Goal: Navigation & Orientation: Go to known website

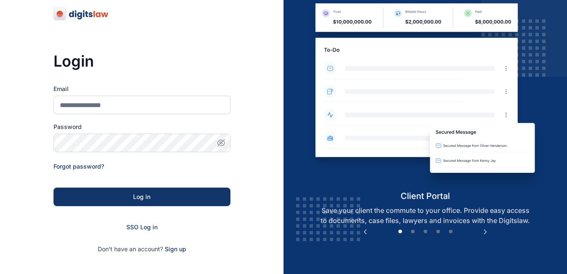
scroll to position [35, 0]
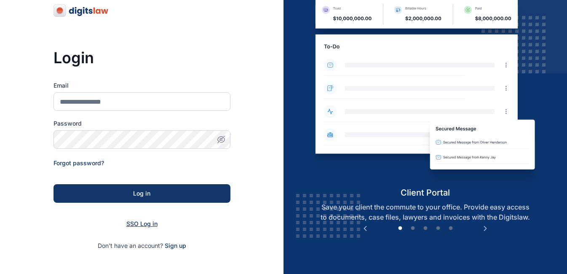
click at [140, 222] on span "SSO Log in" at bounding box center [141, 223] width 31 height 7
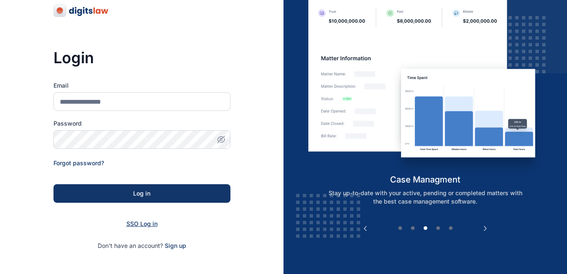
click at [140, 222] on span "SSO Log in" at bounding box center [141, 223] width 31 height 7
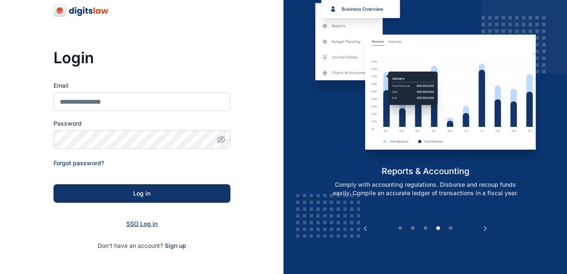
click at [140, 222] on span "SSO Log in" at bounding box center [141, 223] width 31 height 7
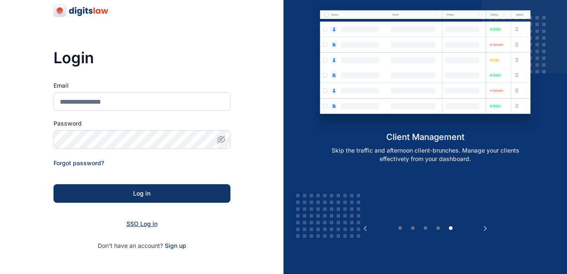
click at [129, 220] on span "SSO Log in" at bounding box center [141, 223] width 31 height 7
